Goal: Task Accomplishment & Management: Complete application form

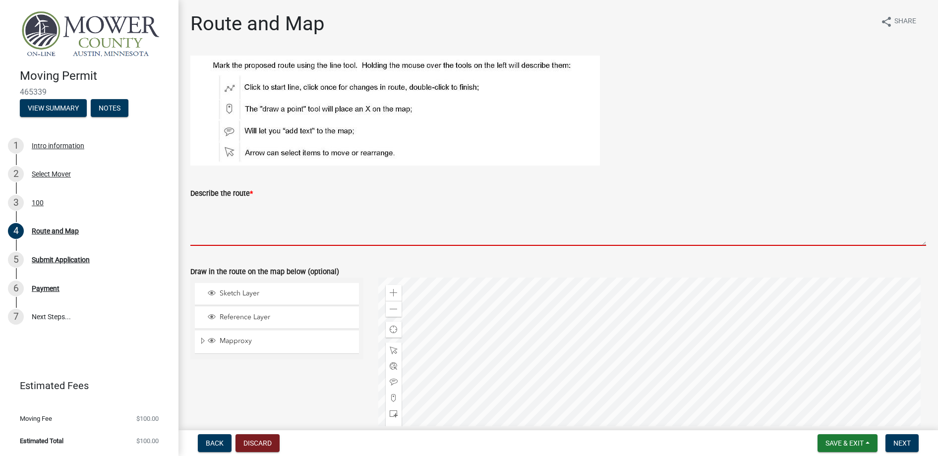
click at [216, 237] on textarea "Describe the route *" at bounding box center [558, 222] width 736 height 47
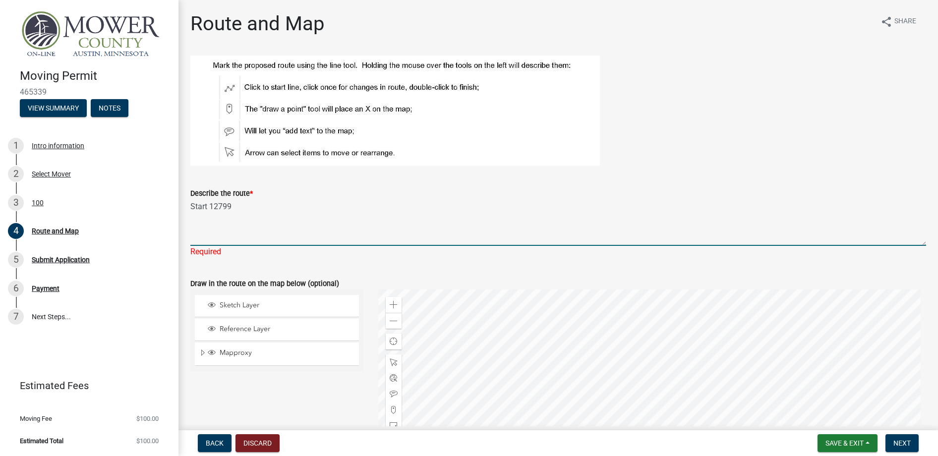
click at [248, 211] on textarea "Start 12799" at bounding box center [558, 222] width 736 height 47
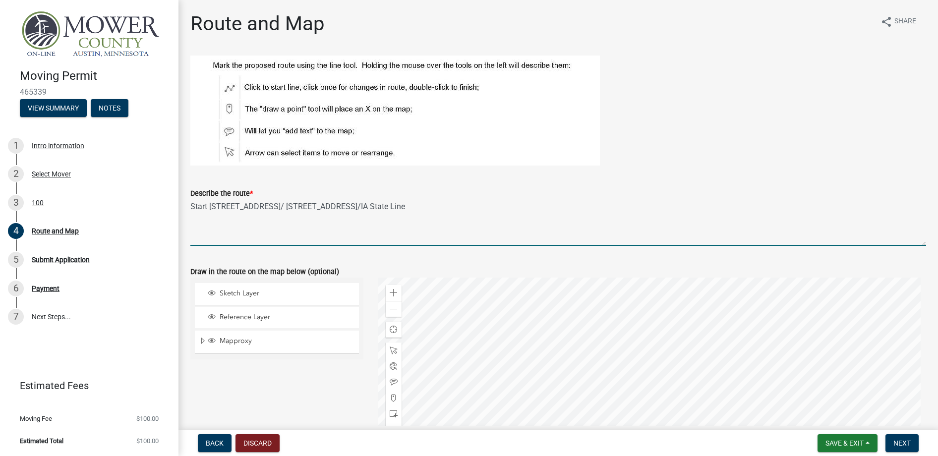
click at [314, 207] on textarea "Start [STREET_ADDRESS]/ [STREET_ADDRESS]/IA State Line" at bounding box center [558, 222] width 736 height 47
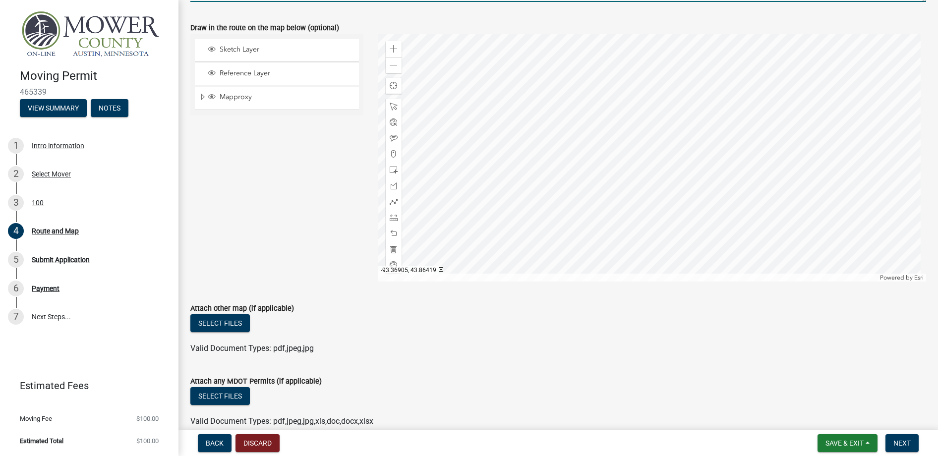
scroll to position [293, 0]
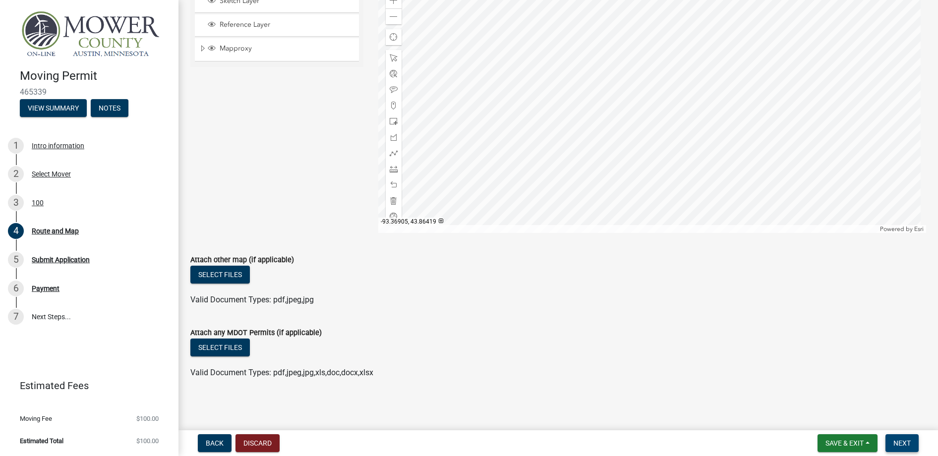
type textarea "Start [STREET_ADDRESS]/IA State Line"
click at [901, 444] on span "Next" at bounding box center [901, 443] width 17 height 8
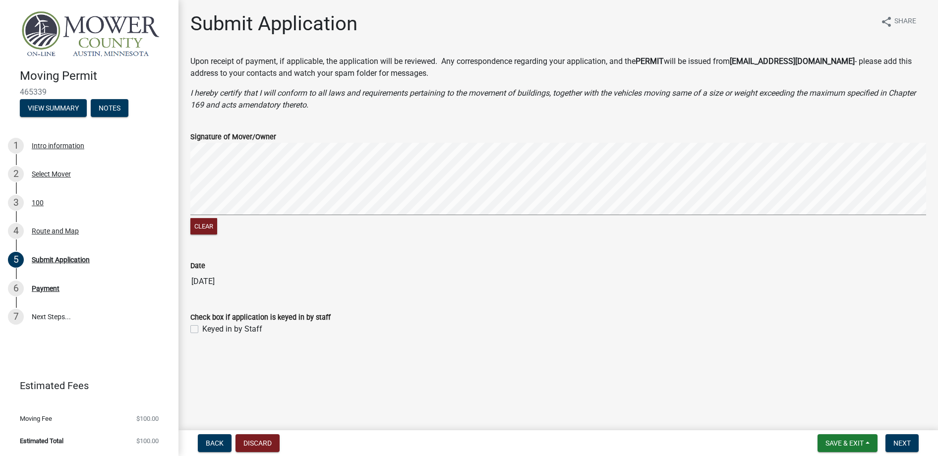
click at [398, 215] on signature-pad at bounding box center [558, 180] width 736 height 75
click at [896, 440] on span "Next" at bounding box center [901, 443] width 17 height 8
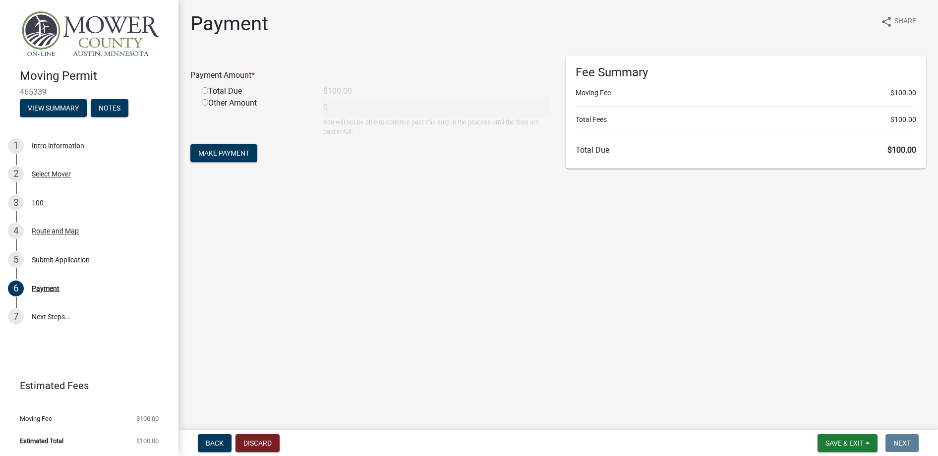
click at [202, 104] on input "radio" at bounding box center [205, 102] width 6 height 6
radio input "true"
click at [221, 441] on span "Back" at bounding box center [215, 443] width 18 height 8
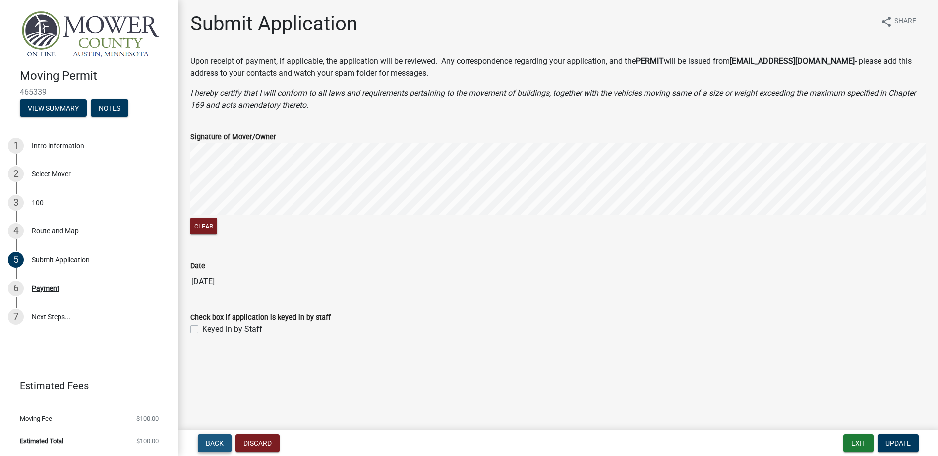
click at [218, 440] on span "Back" at bounding box center [215, 443] width 18 height 8
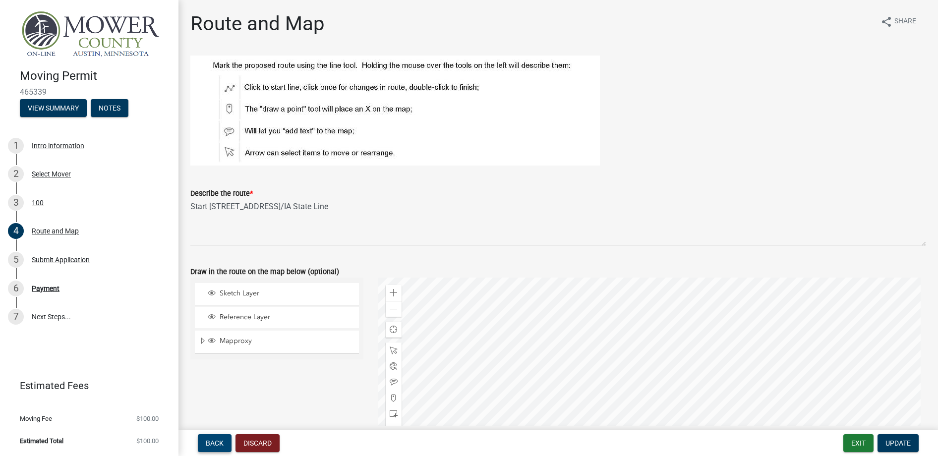
click at [218, 440] on span "Back" at bounding box center [215, 443] width 18 height 8
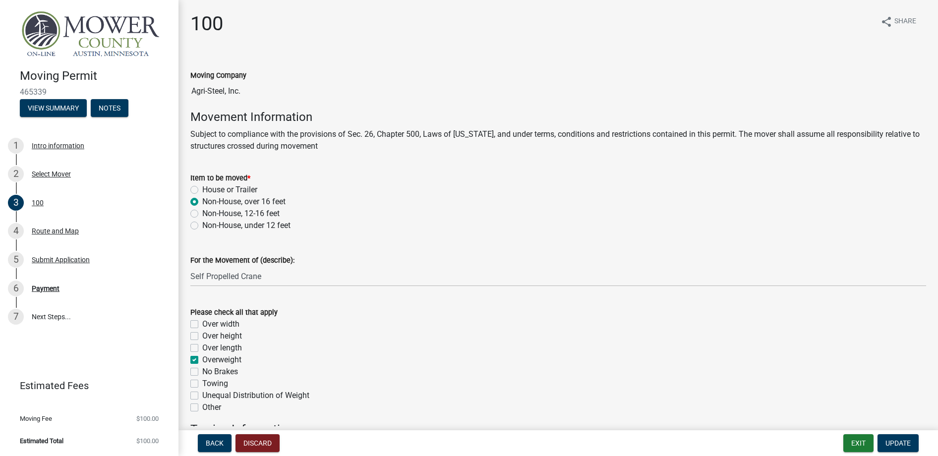
click at [202, 227] on label "Non-House, under 12 feet" at bounding box center [246, 226] width 88 height 12
click at [202, 226] on input "Non-House, under 12 feet" at bounding box center [205, 223] width 6 height 6
radio input "true"
click at [893, 443] on span "Update" at bounding box center [898, 443] width 25 height 8
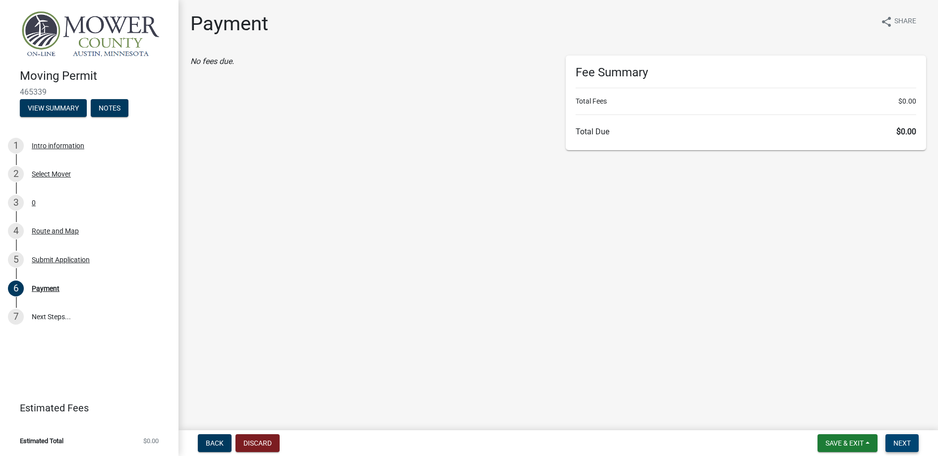
click at [892, 443] on button "Next" at bounding box center [902, 443] width 33 height 18
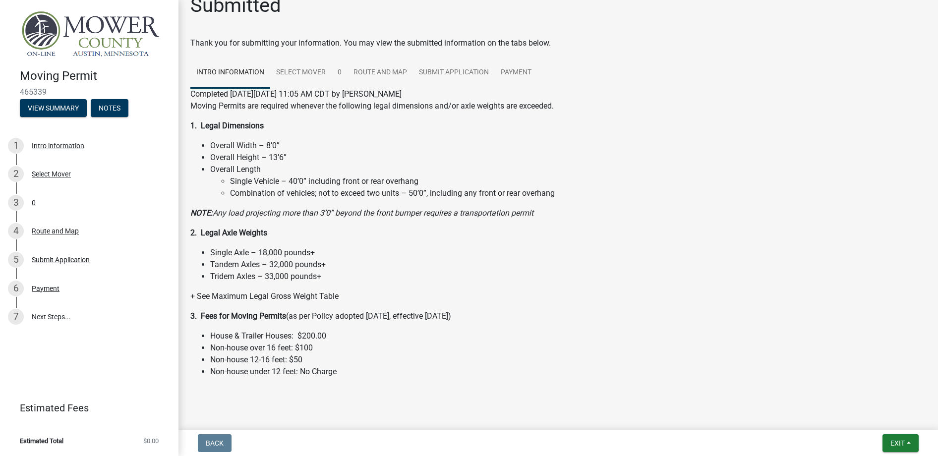
scroll to position [28, 0]
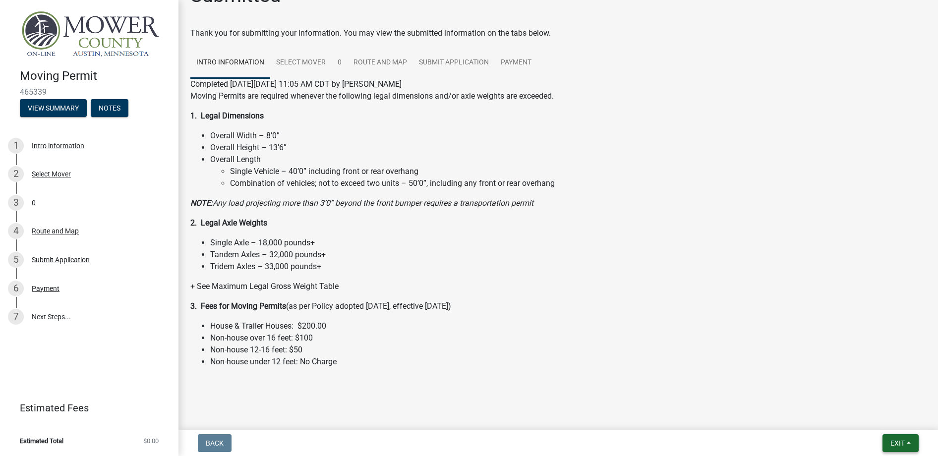
click at [907, 442] on button "Exit" at bounding box center [901, 443] width 36 height 18
click at [871, 395] on button "Save" at bounding box center [878, 394] width 79 height 24
click at [896, 441] on span "Exit" at bounding box center [898, 443] width 14 height 8
click at [861, 418] on button "Save & Exit" at bounding box center [878, 418] width 79 height 24
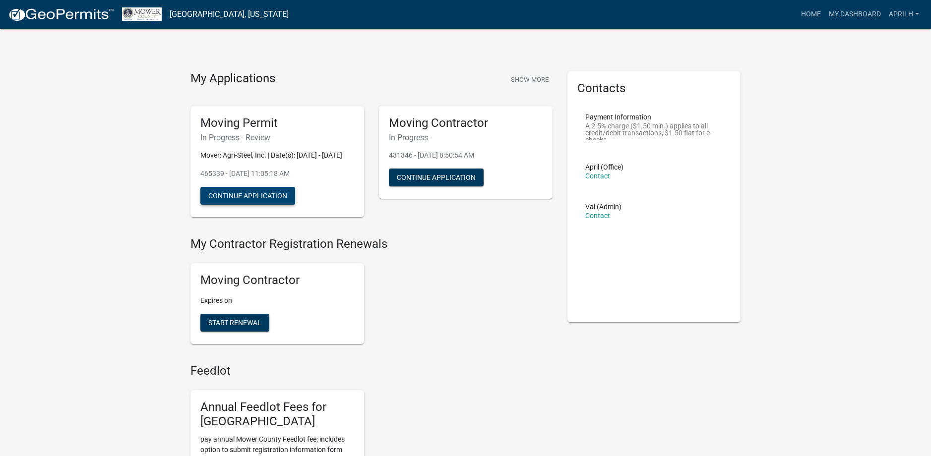
click at [262, 205] on button "Continue Application" at bounding box center [247, 196] width 95 height 18
